Goal: Navigation & Orientation: Find specific page/section

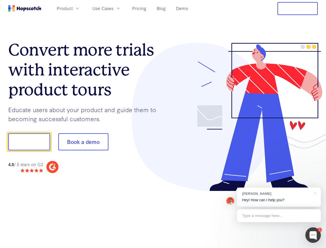
click at [163, 124] on div at bounding box center [240, 117] width 155 height 148
click at [73, 8] on span "Product" at bounding box center [65, 8] width 16 height 6
click at [114, 8] on span "Use Cases" at bounding box center [102, 8] width 21 height 6
click at [297, 9] on button "Free Trial" at bounding box center [297, 8] width 40 height 13
click at [29, 142] on button "Show me!" at bounding box center [29, 141] width 42 height 17
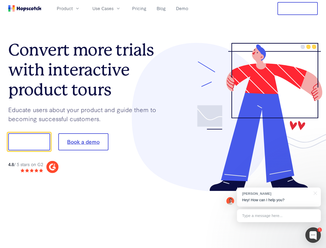
click at [83, 142] on button "Book a demo" at bounding box center [83, 141] width 50 height 17
click at [313, 235] on div at bounding box center [312, 234] width 15 height 15
click at [279, 197] on div "[PERSON_NAME] Hey! How can I help you?" at bounding box center [279, 196] width 84 height 19
click at [314, 192] on div at bounding box center [272, 141] width 97 height 172
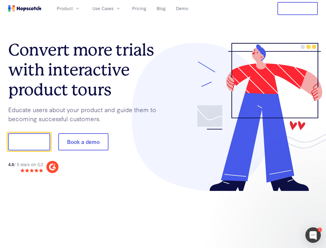
click at [279, 215] on div at bounding box center [272, 175] width 97 height 103
